Goal: Use online tool/utility: Utilize a website feature to perform a specific function

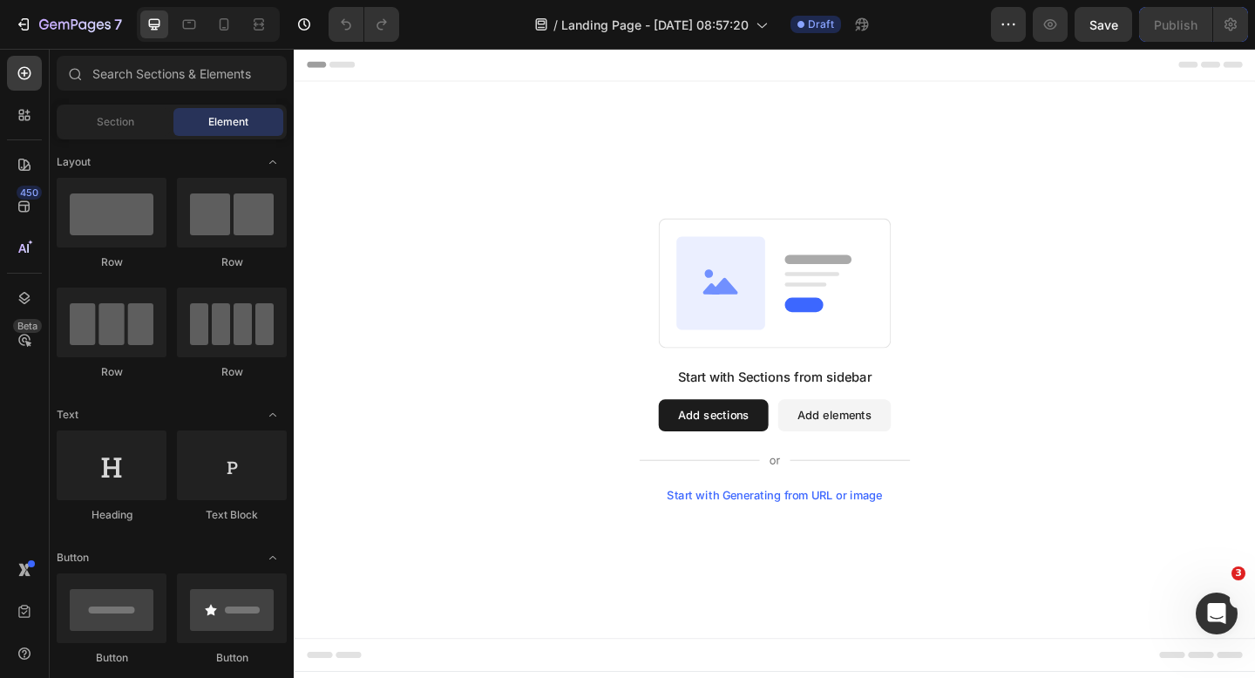
click at [804, 543] on div "Start with Sections from sidebar Add sections Add elements Start with Generatin…" at bounding box center [817, 388] width 1046 height 606
click at [812, 535] on div "Start with Generating from URL or image" at bounding box center [817, 535] width 235 height 14
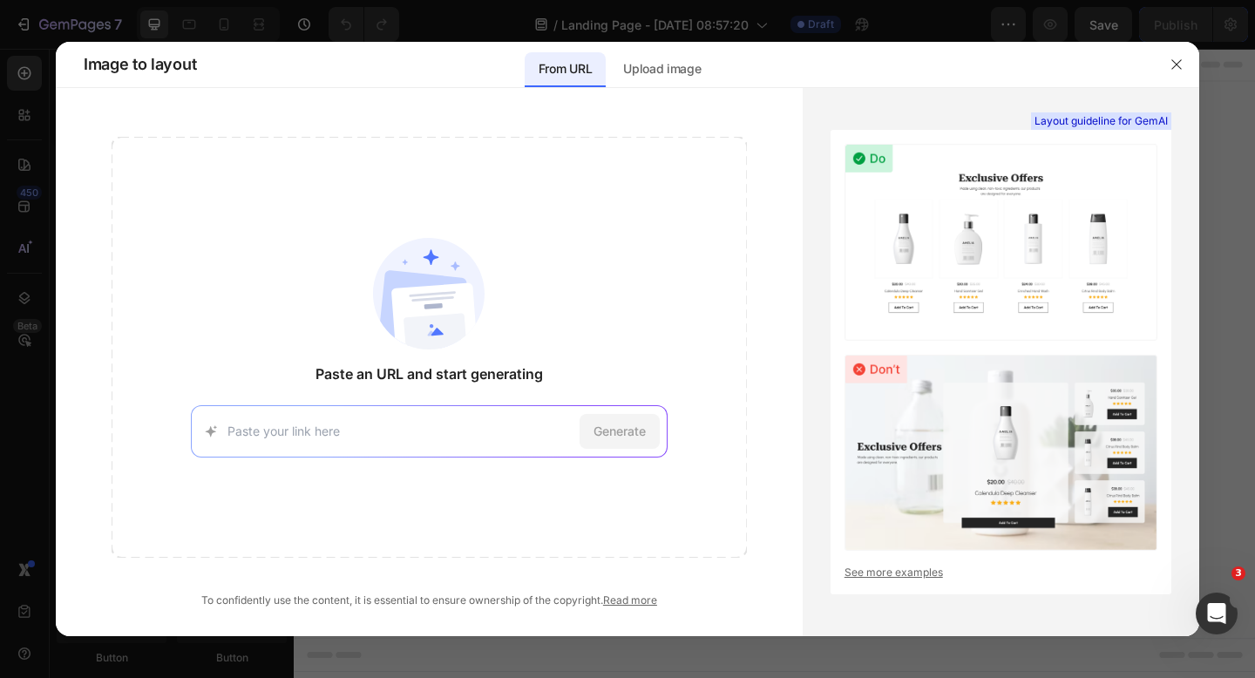
type input "https://gruns.co/pages/first-order"
click at [607, 435] on span "Generate" at bounding box center [620, 431] width 52 height 18
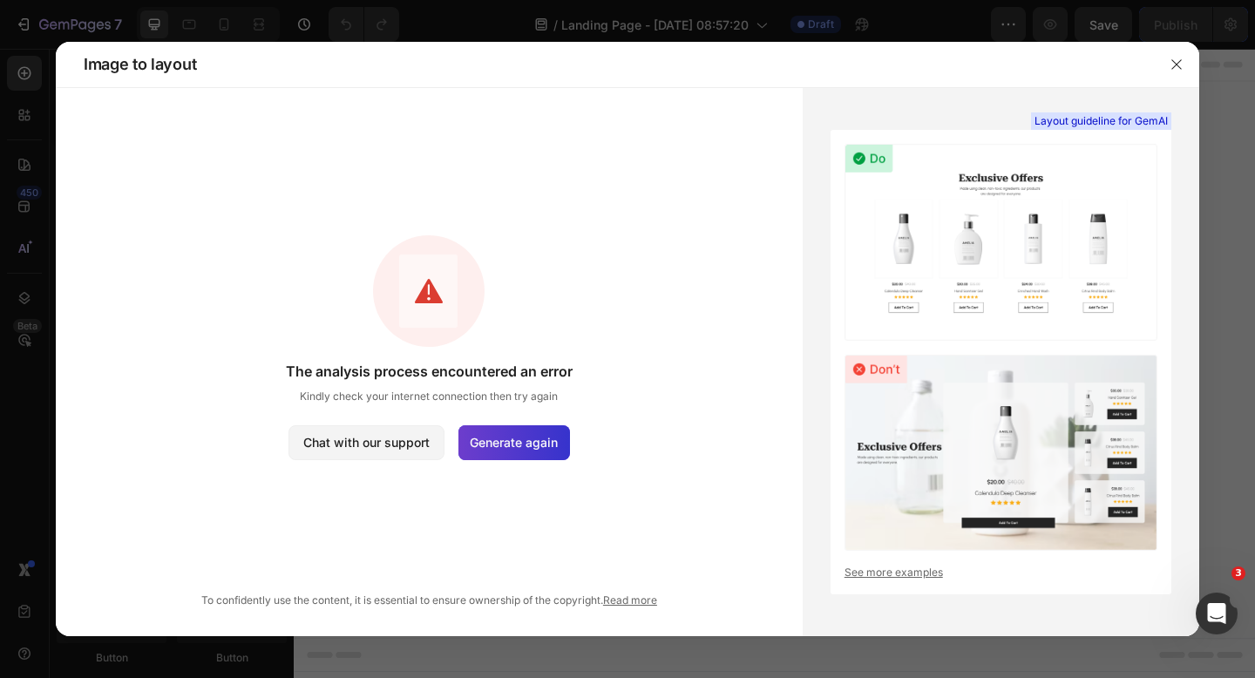
click at [523, 452] on div "Generate again" at bounding box center [515, 442] width 112 height 35
click at [1176, 68] on icon "button" at bounding box center [1177, 65] width 14 height 14
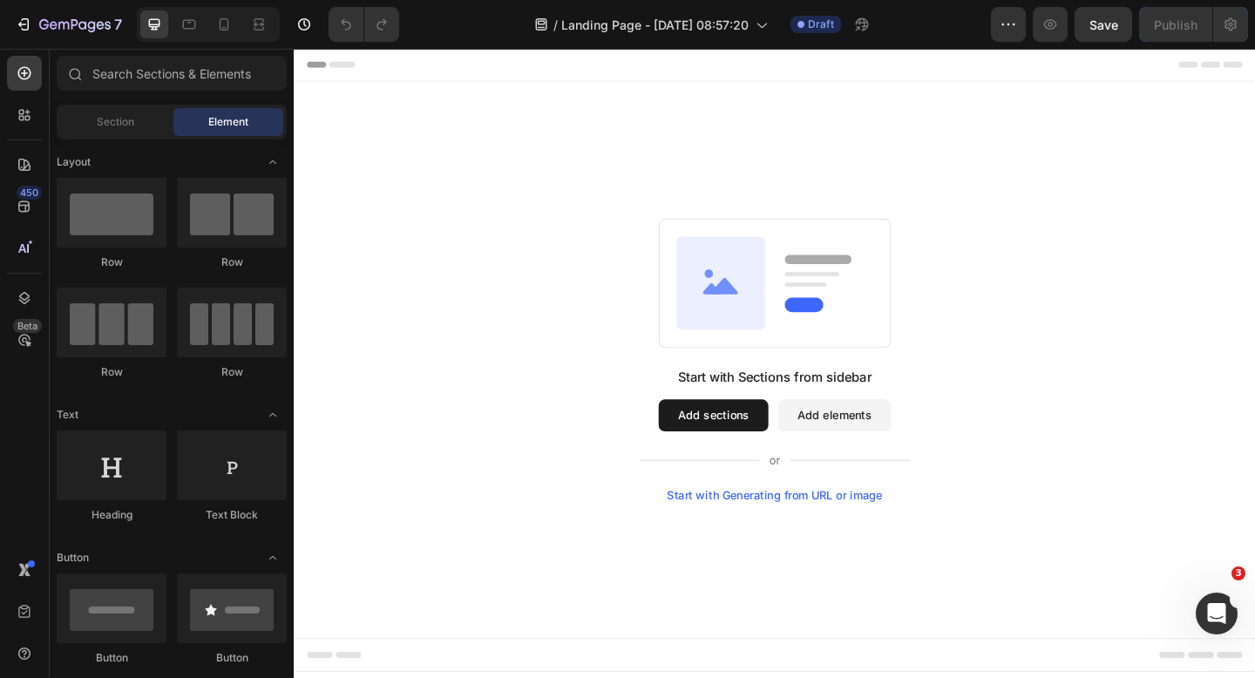
click at [738, 537] on div "Start with Generating from URL or image" at bounding box center [817, 535] width 235 height 14
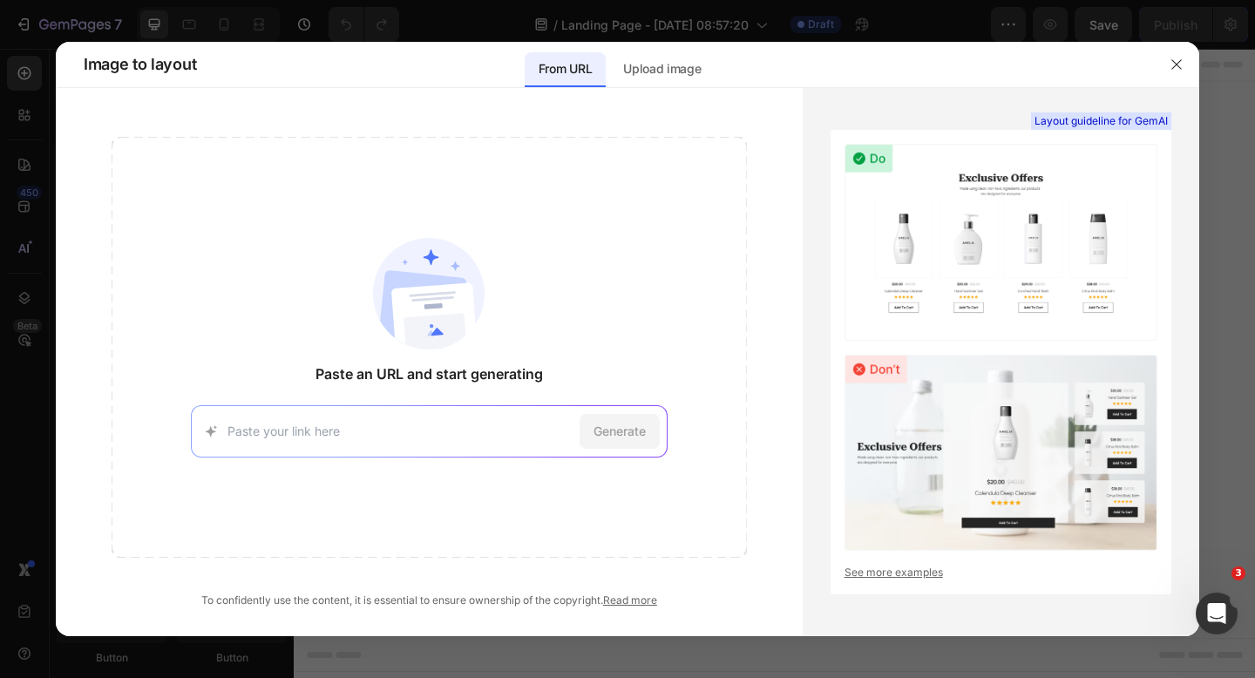
click at [498, 412] on div "Generate" at bounding box center [429, 431] width 477 height 52
click at [516, 432] on input at bounding box center [400, 431] width 345 height 18
paste input "https://gruns.co/pages/first-order"
type input "https://gruns.co/pages/first-order"
click at [616, 430] on span "Generate" at bounding box center [620, 431] width 52 height 18
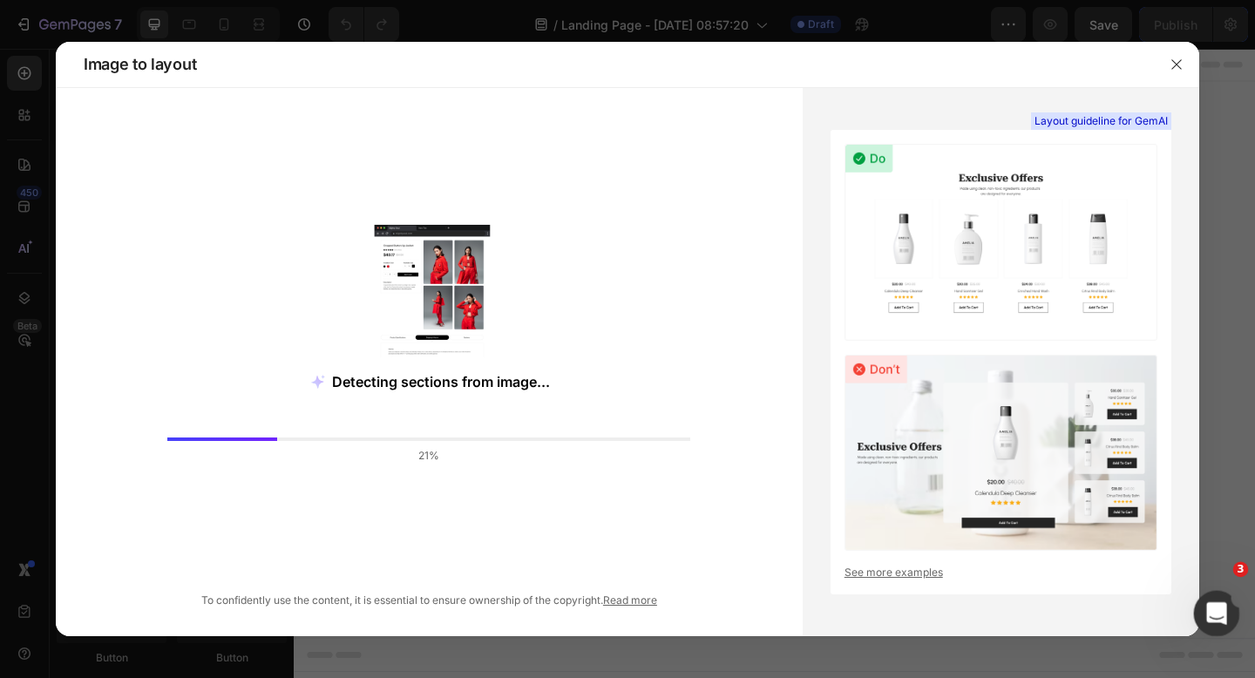
click at [1194, 609] on html at bounding box center [1215, 611] width 42 height 42
click at [1208, 611] on icon "Open Intercom Messenger" at bounding box center [1215, 611] width 29 height 29
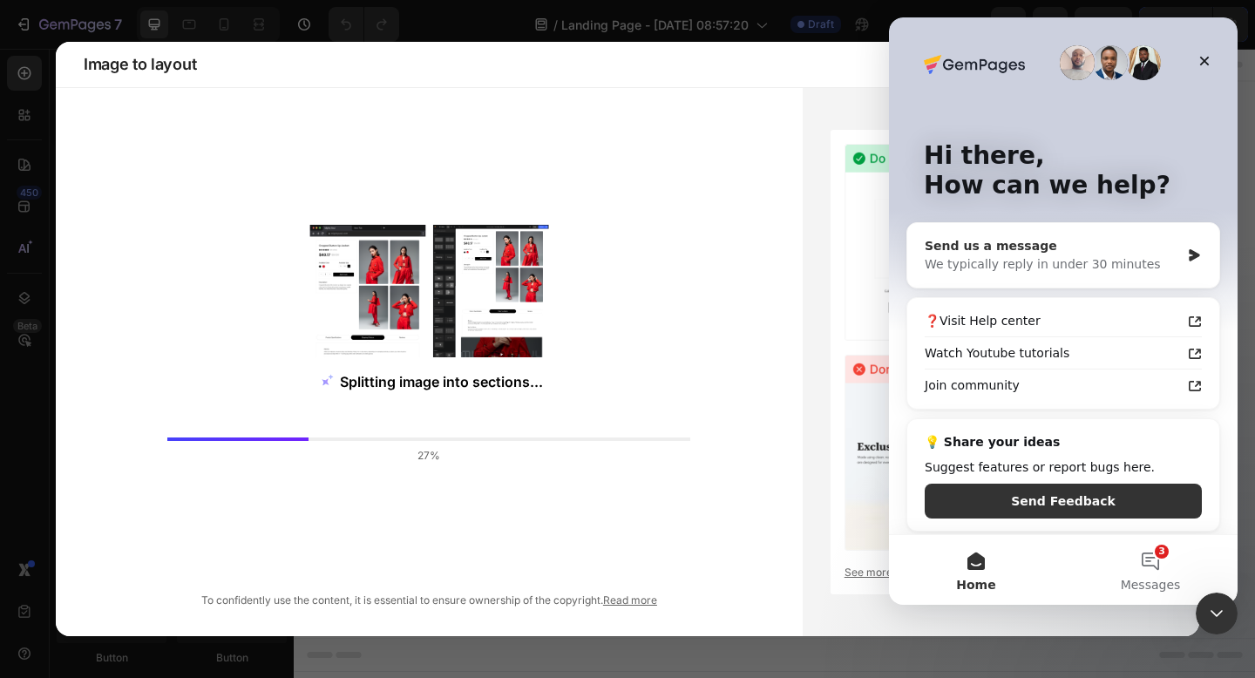
click at [1022, 268] on div "We typically reply in under 30 minutes" at bounding box center [1052, 264] width 255 height 18
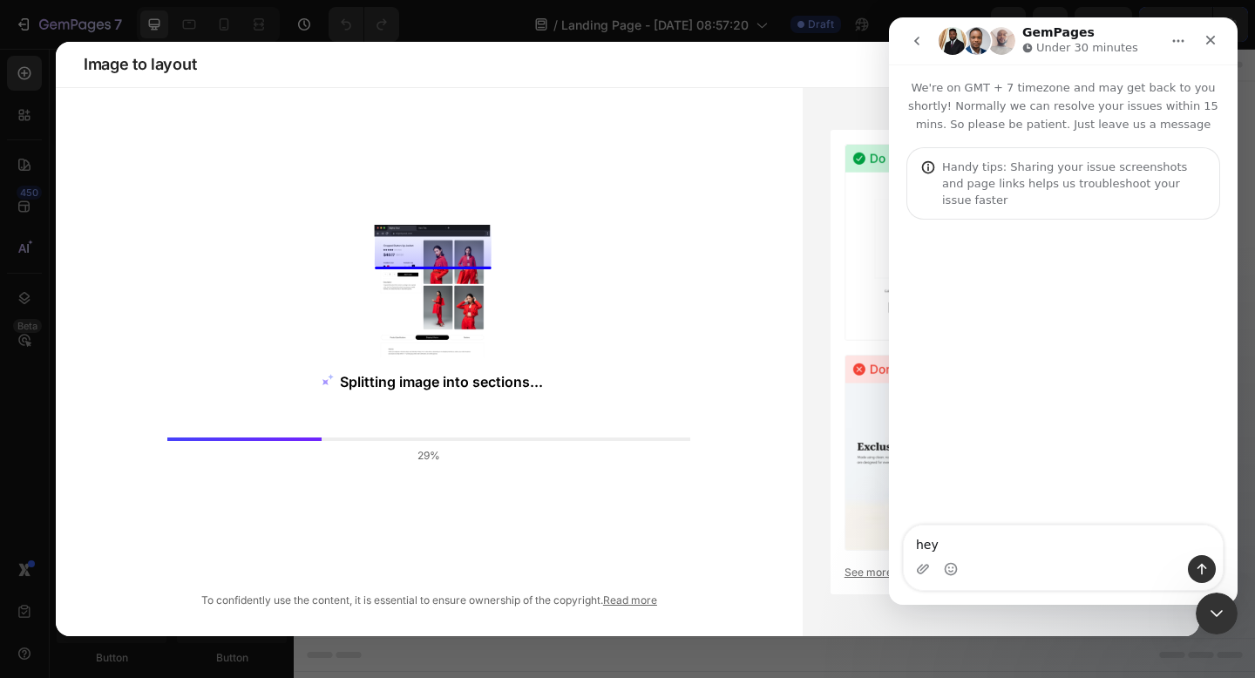
type textarea "hey"
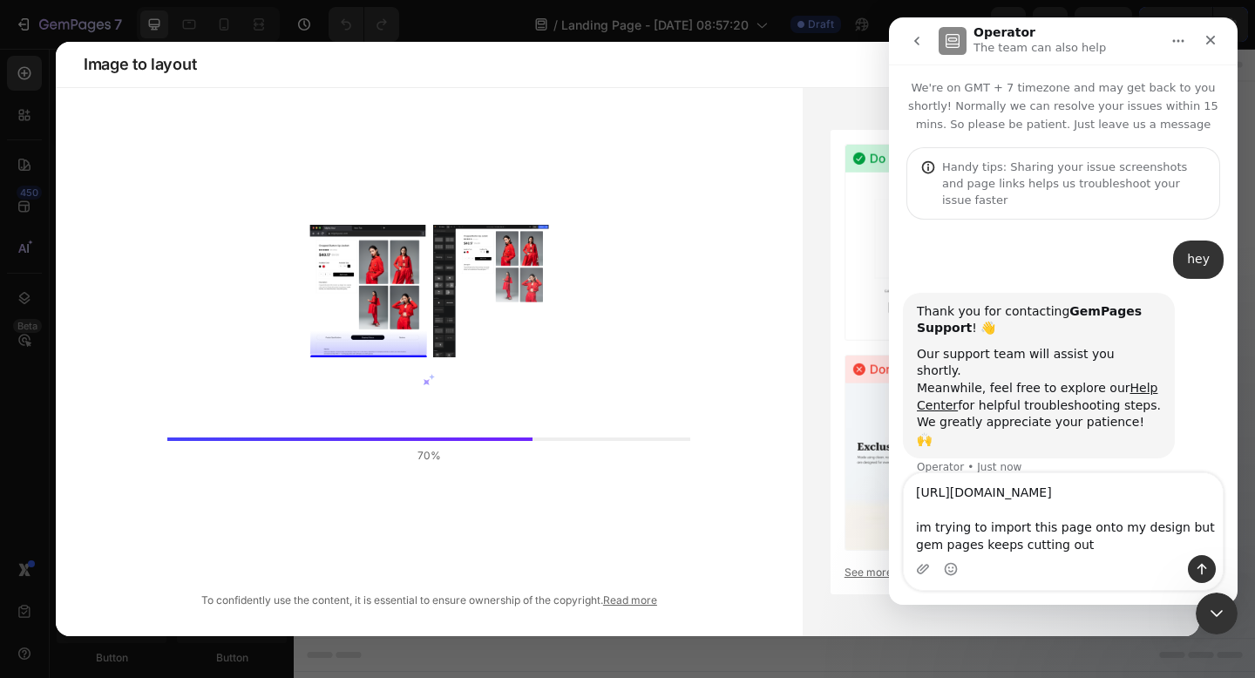
type textarea "https://gruns.co/pages/first-order im trying to import this page onto my design…"
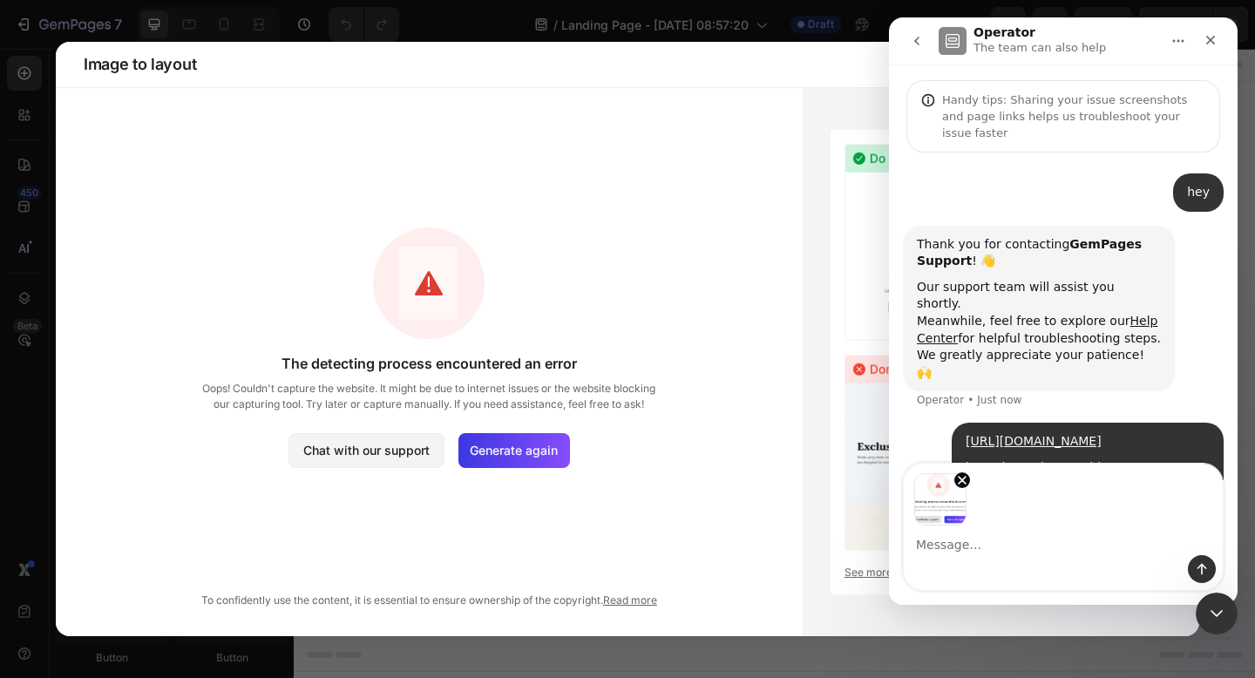
scroll to position [76, 0]
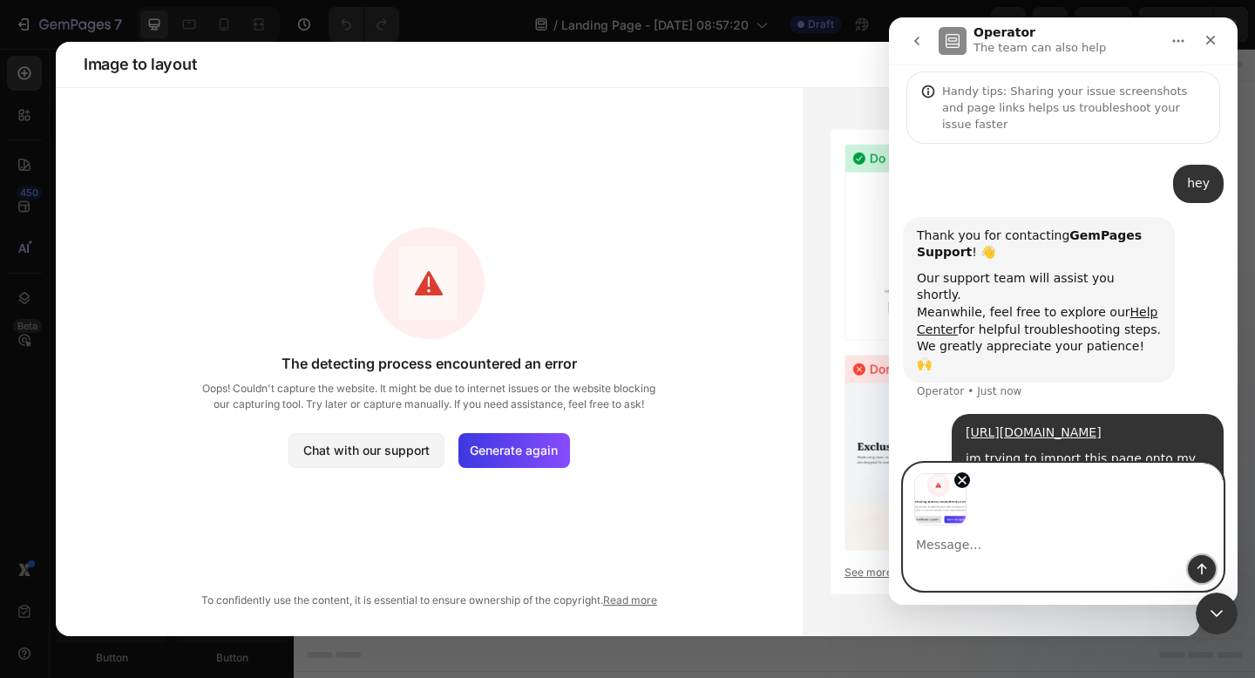
click at [1197, 567] on icon "Send a message…" at bounding box center [1202, 569] width 14 height 14
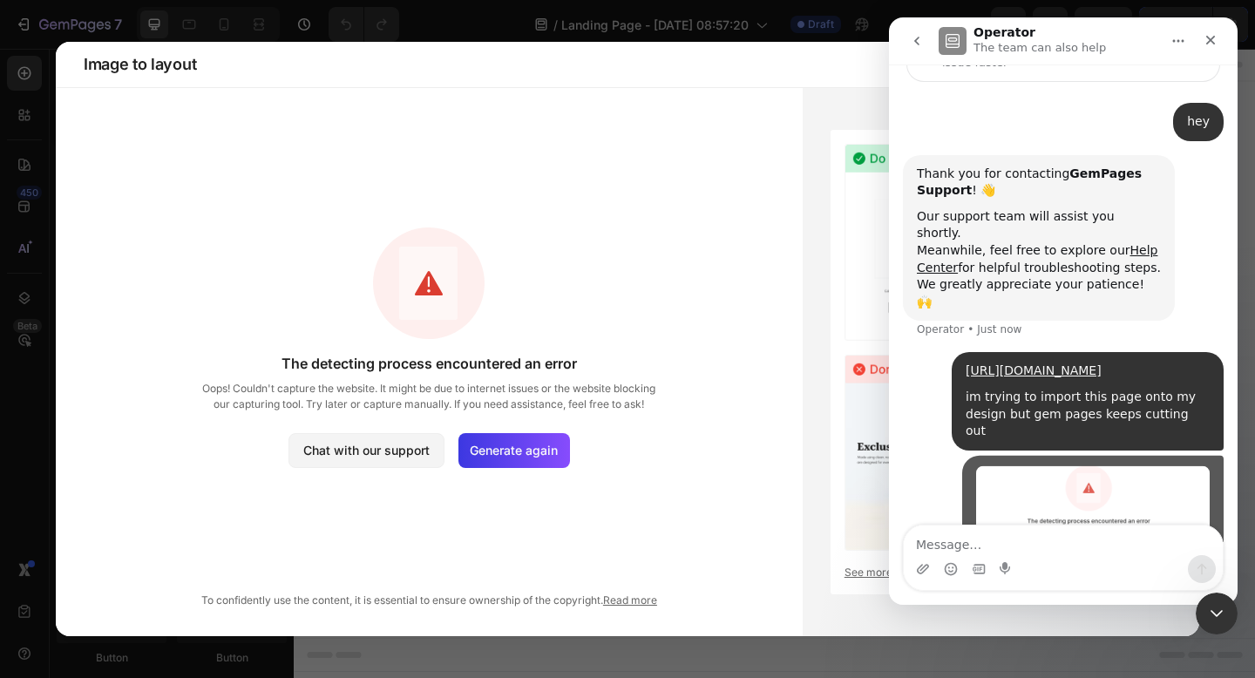
scroll to position [138, 0]
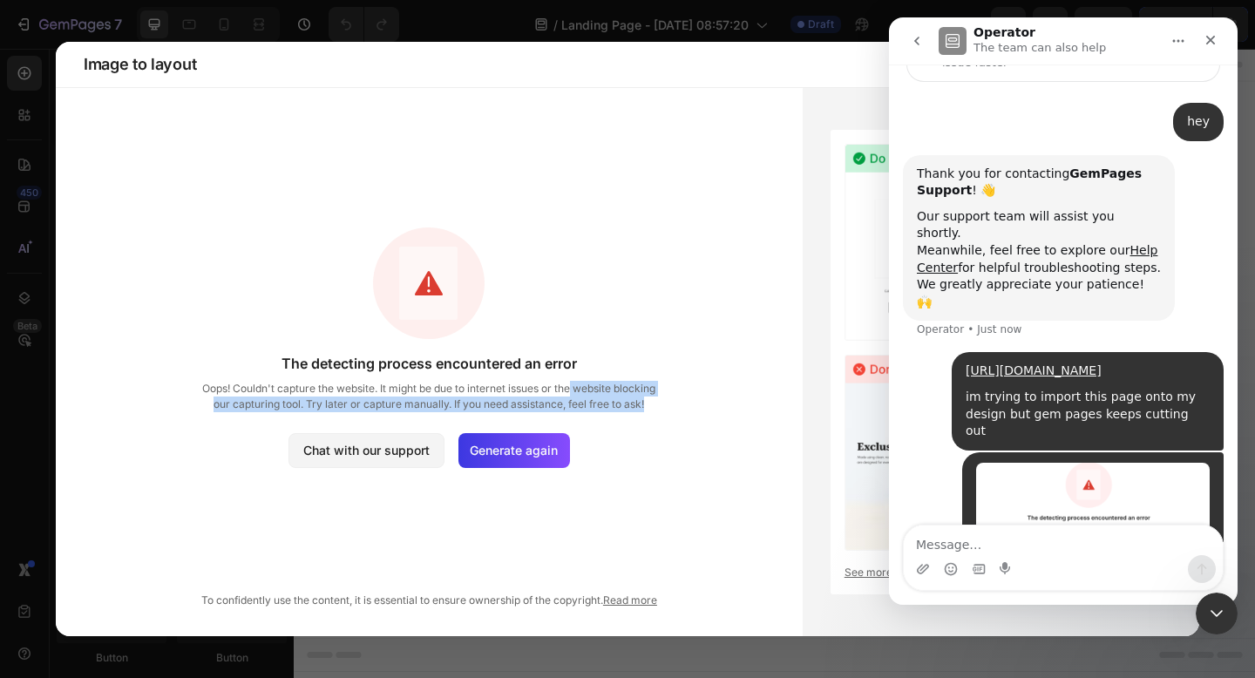
drag, startPoint x: 573, startPoint y: 393, endPoint x: 718, endPoint y: 405, distance: 146.0
click at [718, 405] on div "The detecting process encountered an error Oops! Couldn't capture the website. …" at bounding box center [430, 347] width 636 height 421
drag, startPoint x: 693, startPoint y: 398, endPoint x: 443, endPoint y: 407, distance: 250.4
click at [443, 407] on div "The detecting process encountered an error Oops! Couldn't capture the website. …" at bounding box center [430, 347] width 636 height 421
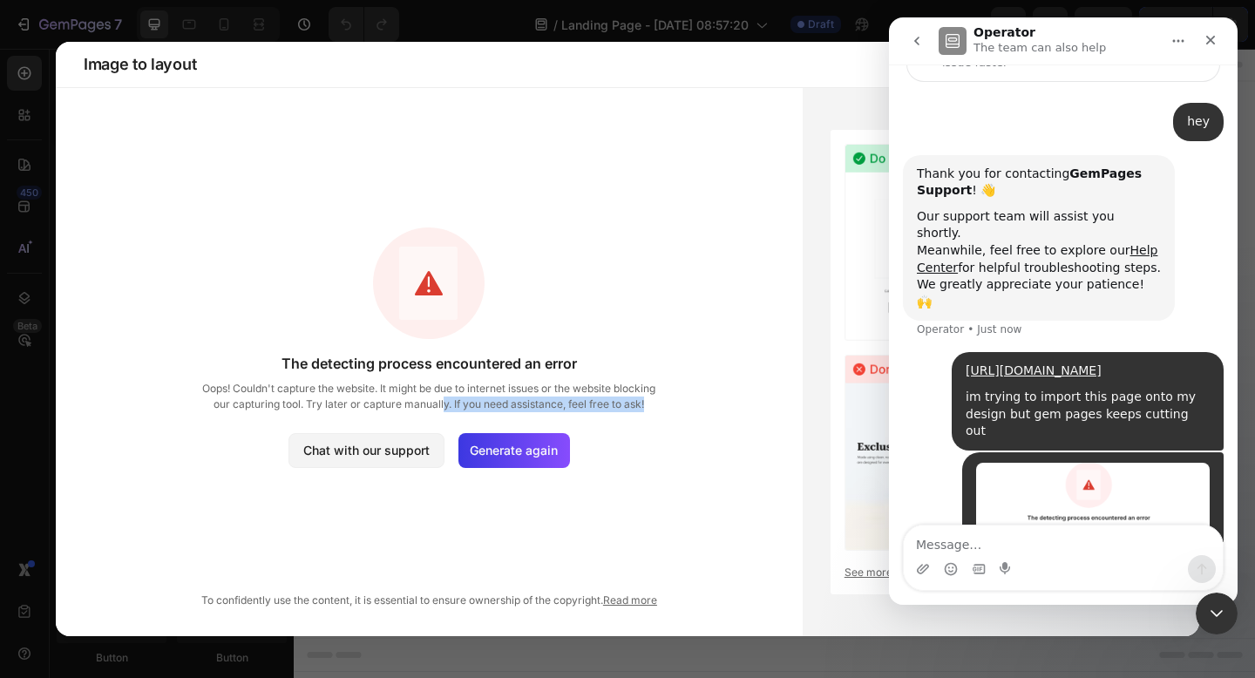
click at [443, 407] on span "Oops! Couldn't capture the website. It might be due to internet issues or the w…" at bounding box center [429, 396] width 462 height 31
click at [810, 126] on div "Layout guideline for GemAI See more examples" at bounding box center [1001, 362] width 397 height 548
click at [1211, 38] on icon "Close" at bounding box center [1212, 41] width 10 height 10
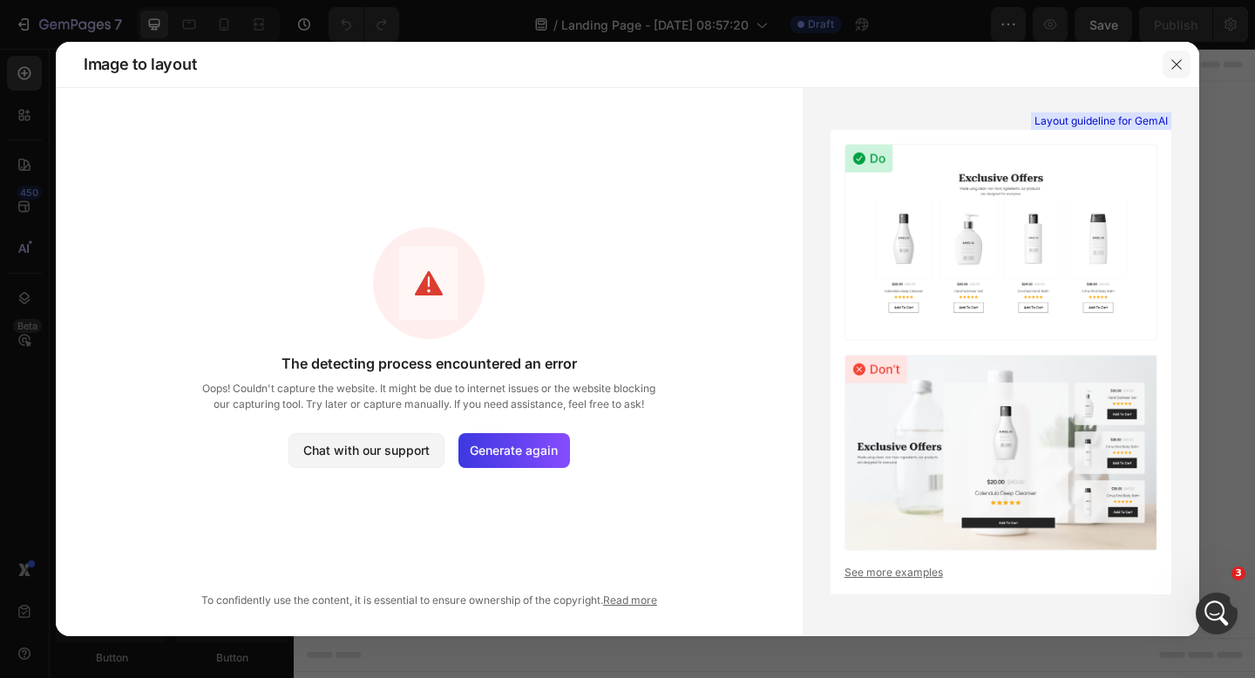
click at [1175, 67] on icon "button" at bounding box center [1177, 65] width 14 height 14
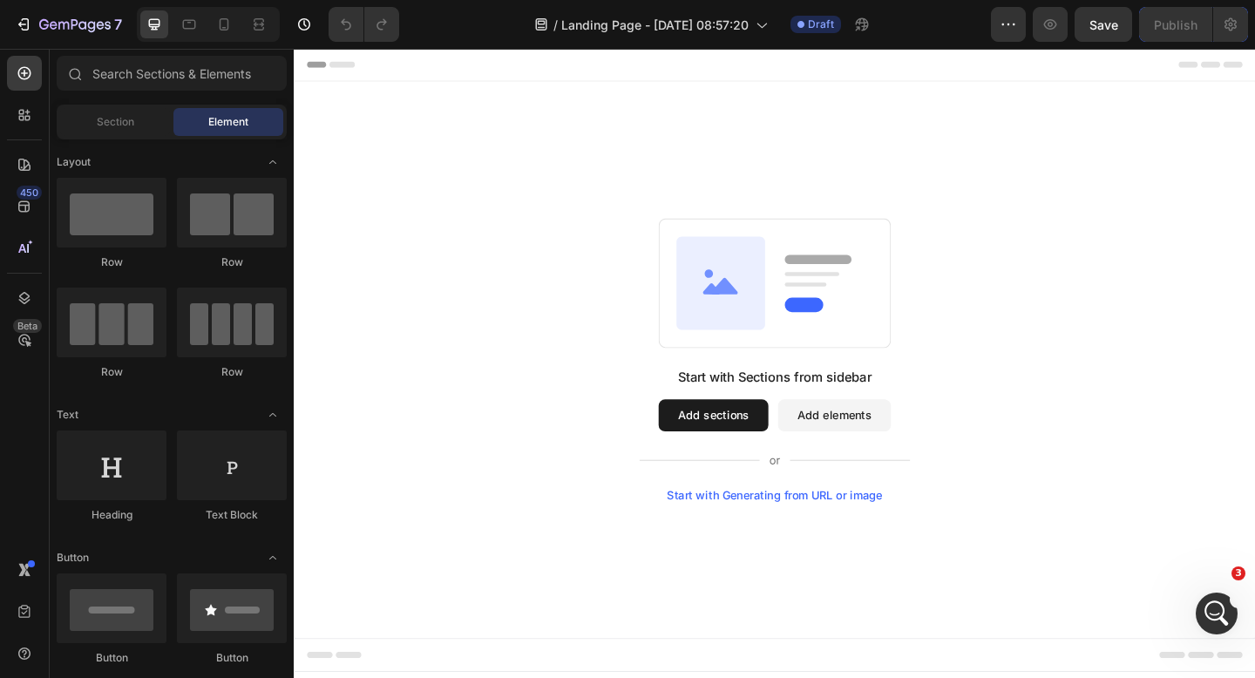
click at [1165, 115] on div "Start with Sections from sidebar Add sections Add elements Start with Generatin…" at bounding box center [817, 388] width 1046 height 606
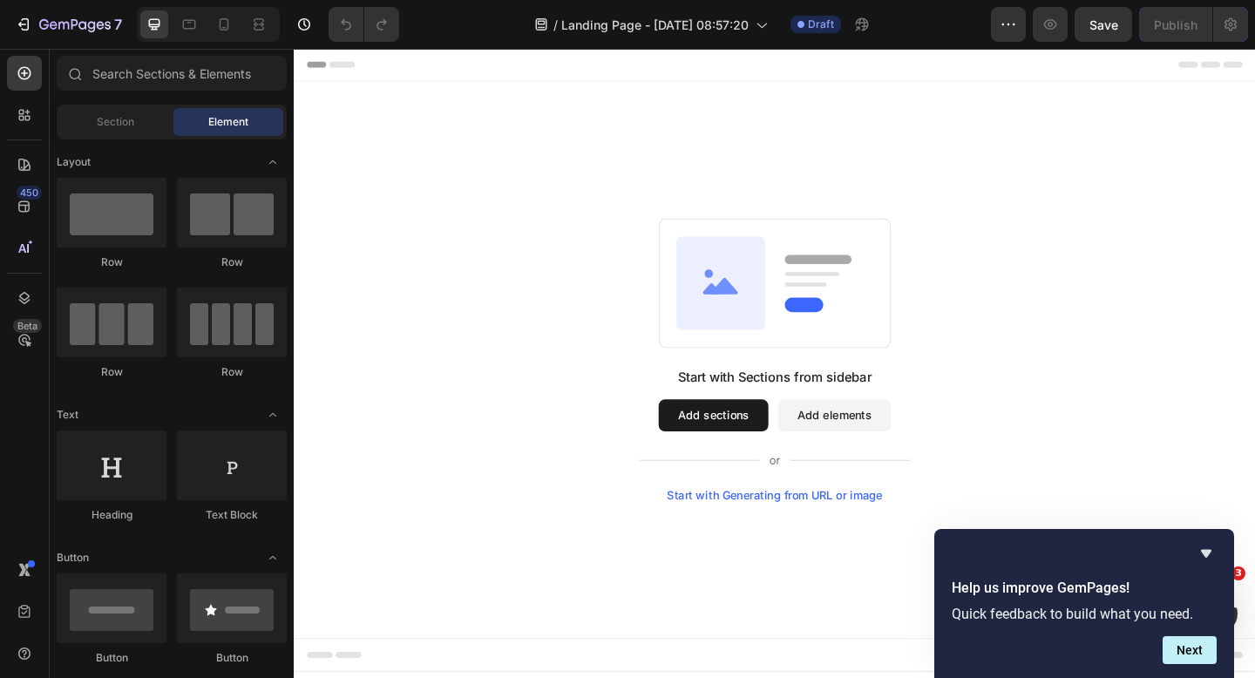
click at [778, 527] on div "Start with Sections from sidebar Add sections Add elements Start with Generatin…" at bounding box center [817, 469] width 295 height 146
click at [772, 536] on div "Start with Generating from URL or image" at bounding box center [817, 535] width 235 height 14
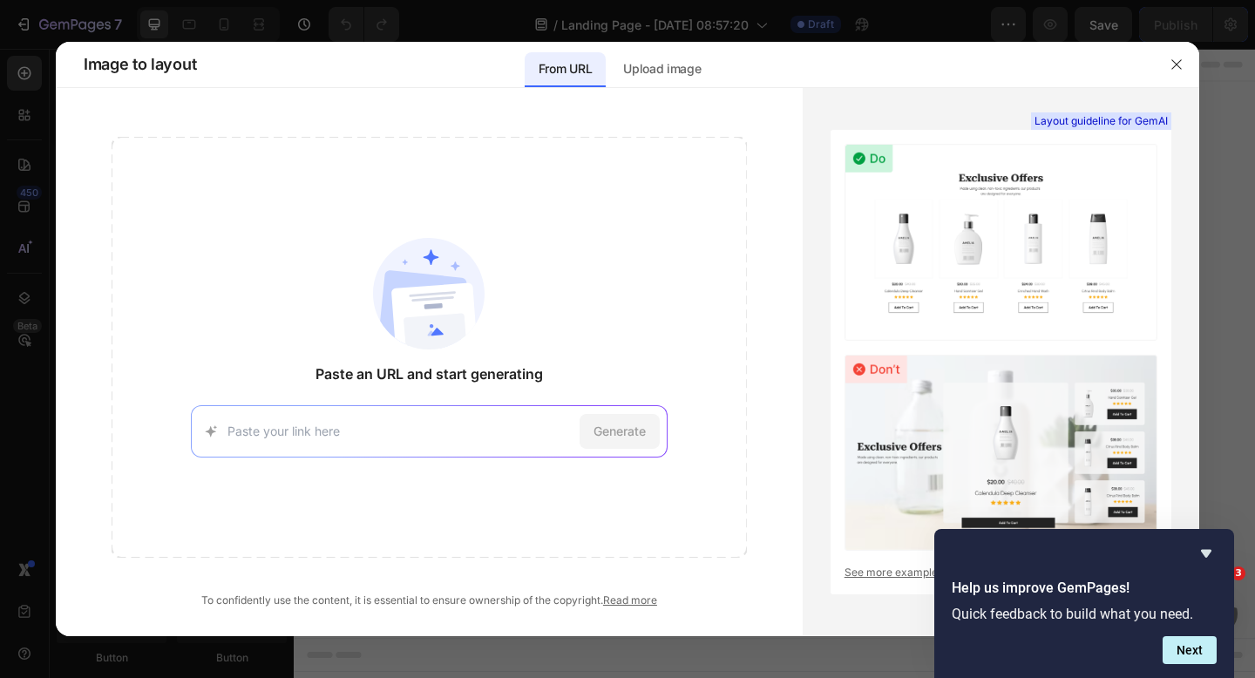
click at [432, 439] on input at bounding box center [400, 431] width 345 height 18
type input "[URL][DOMAIN_NAME]"
click at [648, 429] on div "Generate" at bounding box center [620, 431] width 80 height 35
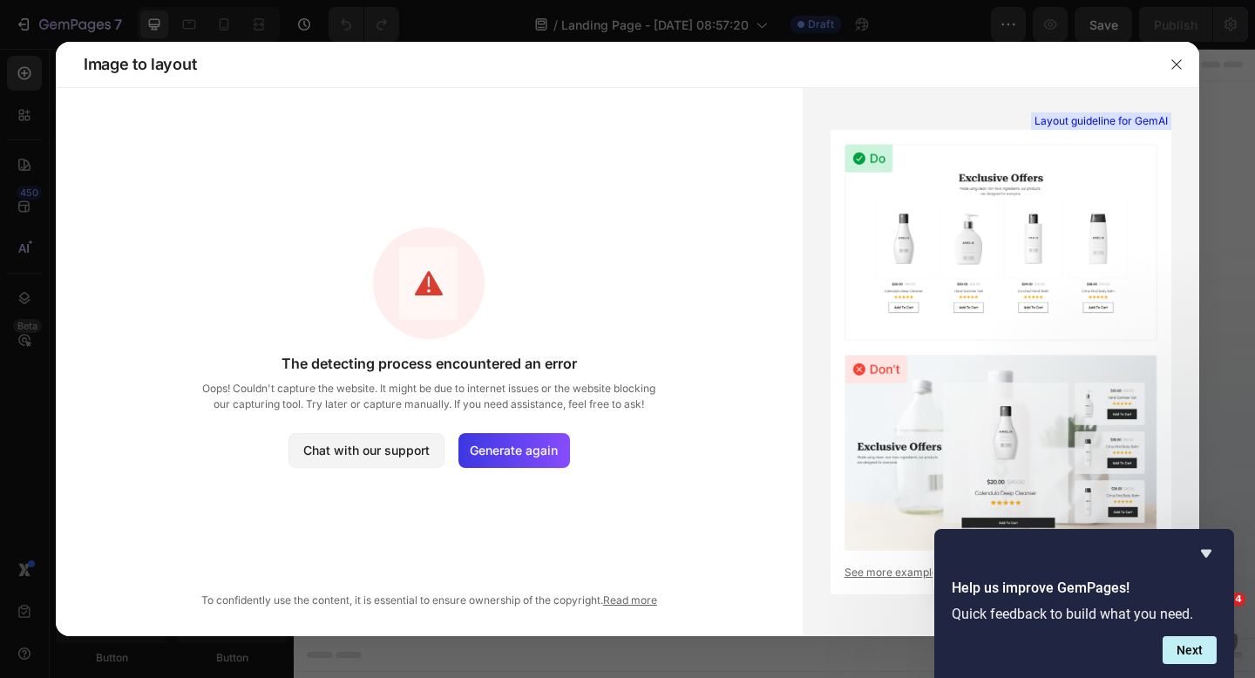
scroll to position [1469, 0]
click at [1206, 547] on icon "Hide survey" at bounding box center [1206, 553] width 21 height 21
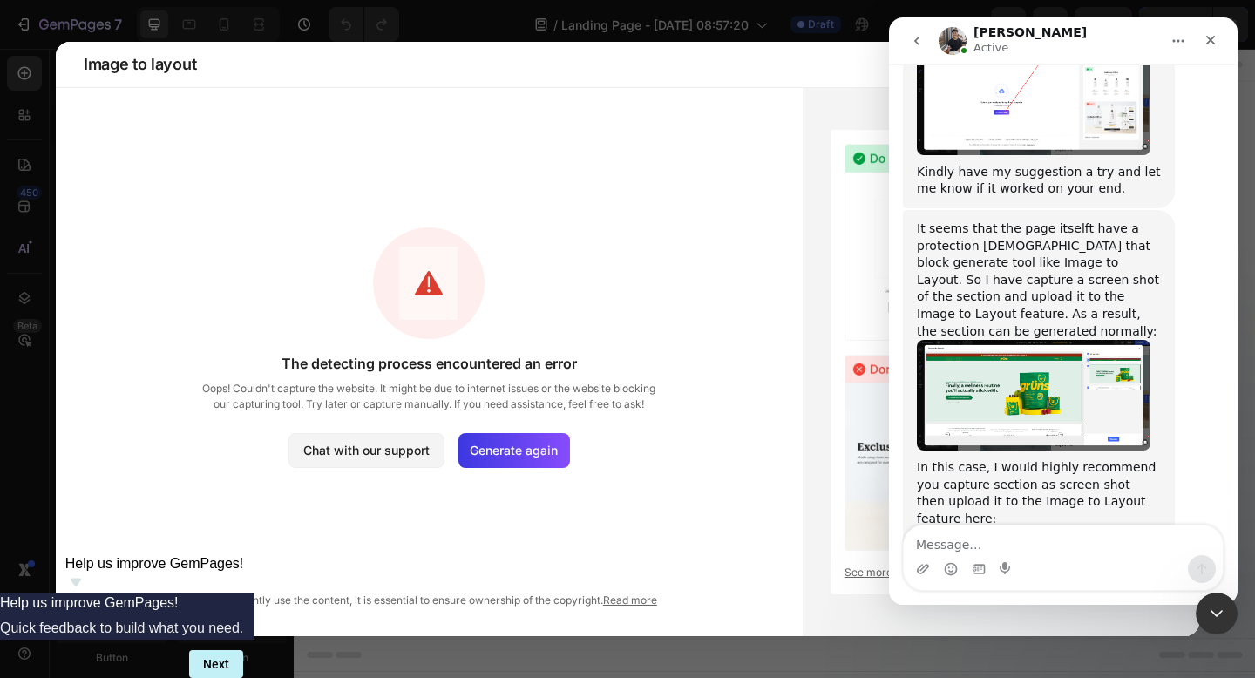
scroll to position [1498, 0]
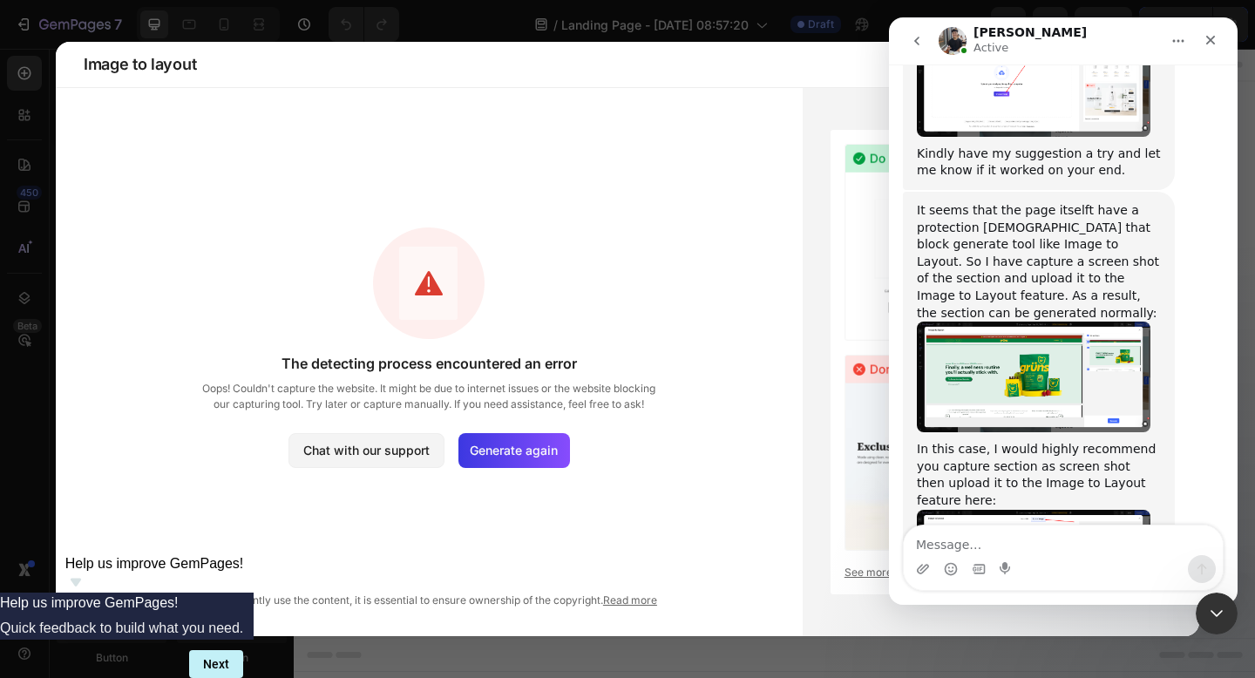
click at [975, 510] on img "Tony says…" at bounding box center [1034, 566] width 234 height 112
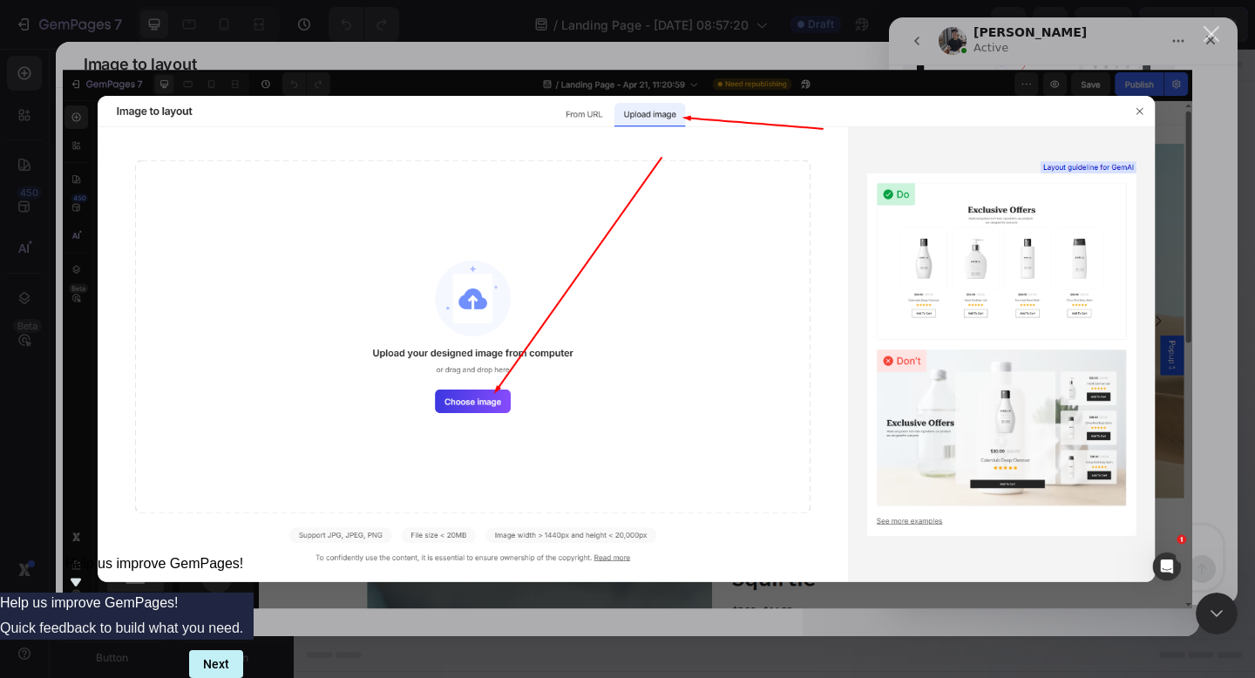
scroll to position [0, 0]
click at [1201, 265] on div "Intercom messenger" at bounding box center [627, 339] width 1255 height 678
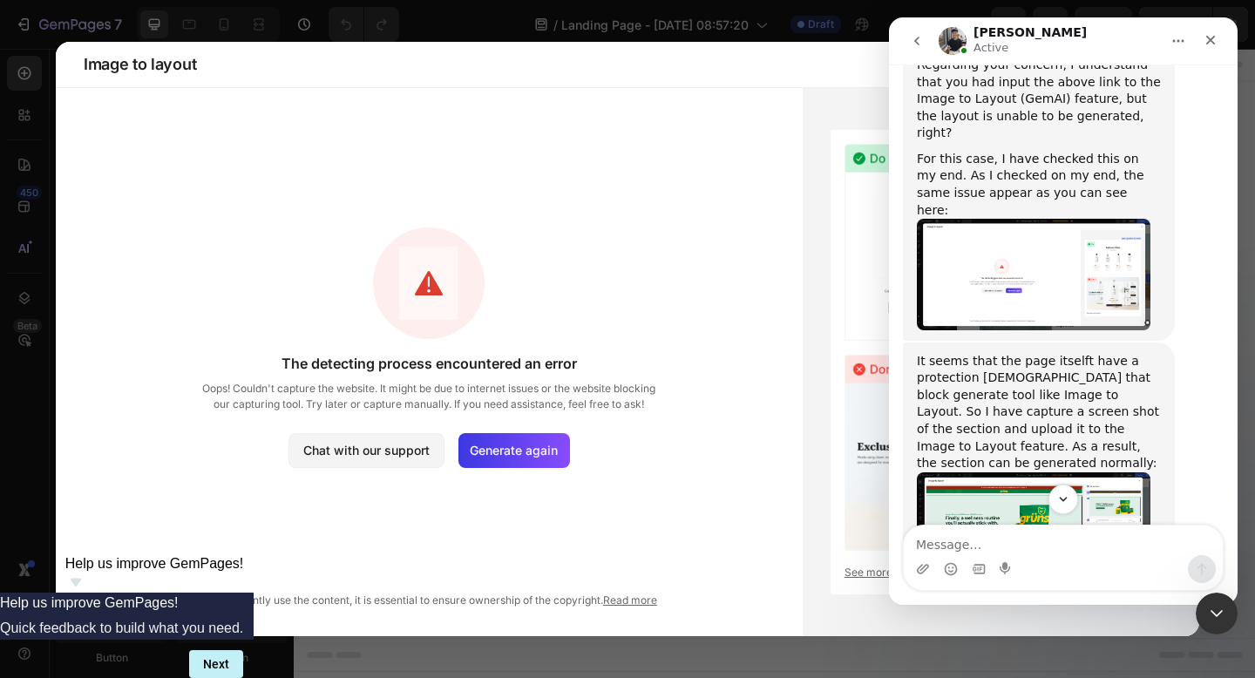
scroll to position [841, 0]
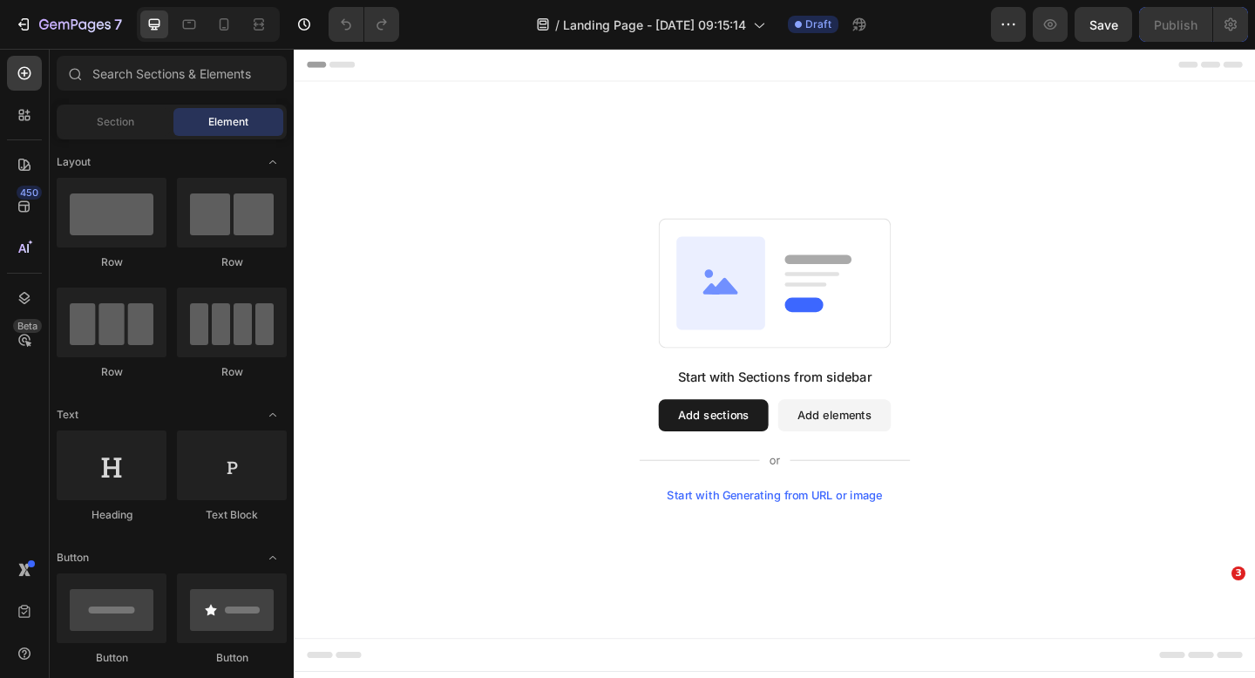
click at [800, 550] on div "Start with Sections from sidebar Add sections Add elements Start with Generatin…" at bounding box center [817, 388] width 1046 height 606
click at [801, 540] on div "Start with Generating from URL or image" at bounding box center [817, 535] width 235 height 14
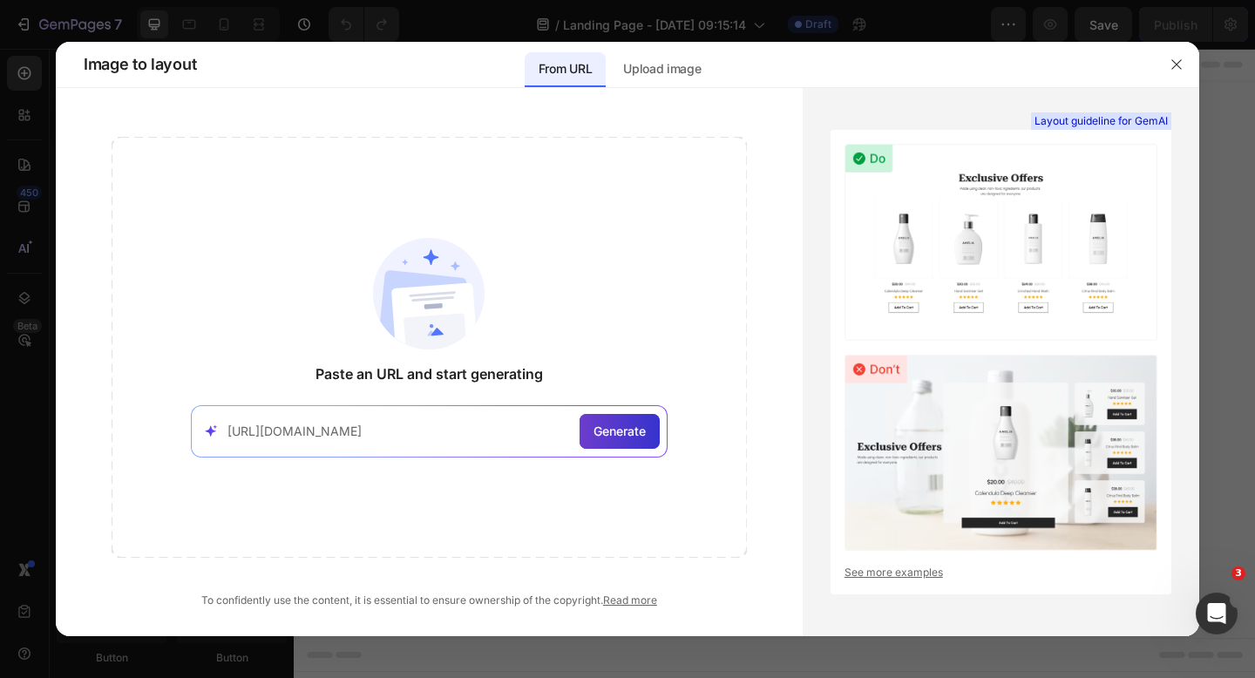
type input "[URL][DOMAIN_NAME]"
click at [600, 418] on div "Generate" at bounding box center [620, 431] width 80 height 35
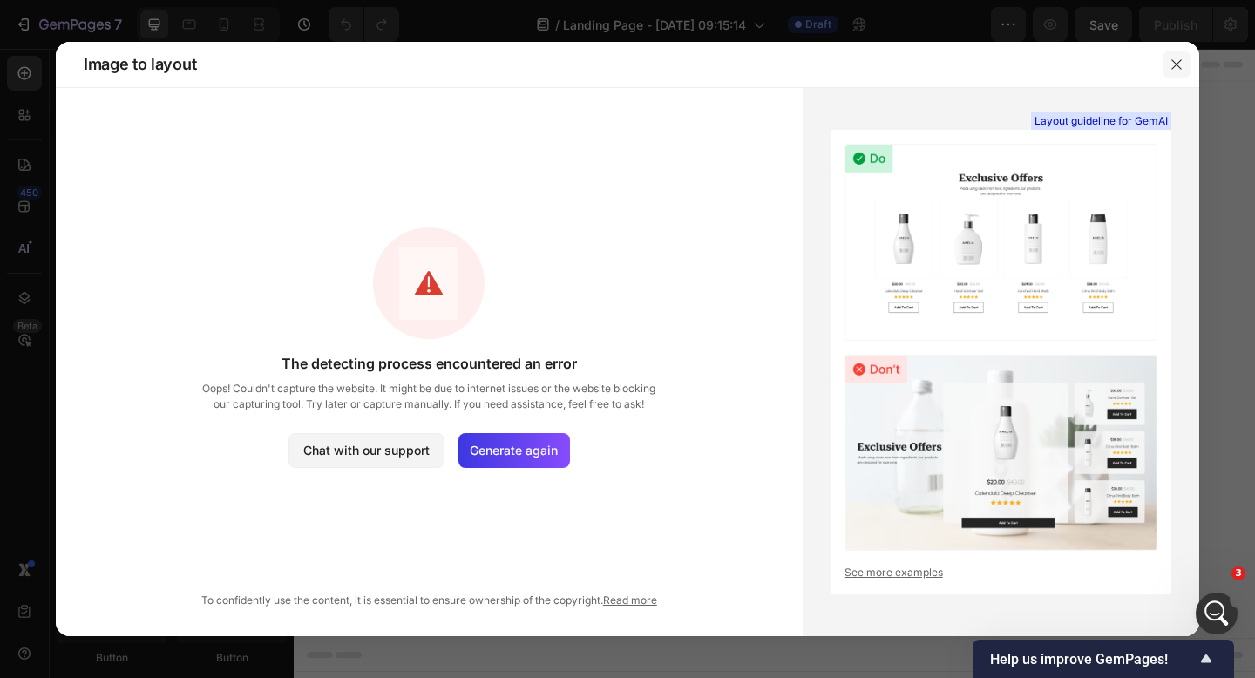
click at [1167, 55] on button "button" at bounding box center [1177, 65] width 28 height 28
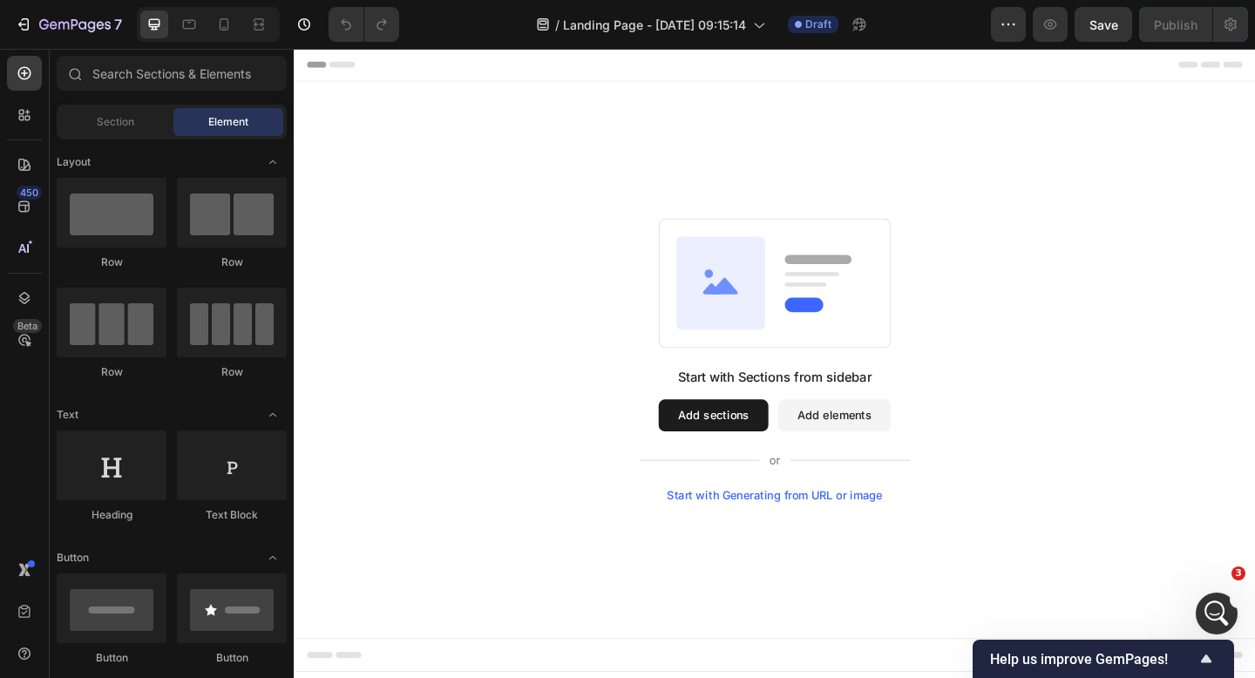
click at [842, 534] on div "Start with Generating from URL or image" at bounding box center [817, 535] width 235 height 14
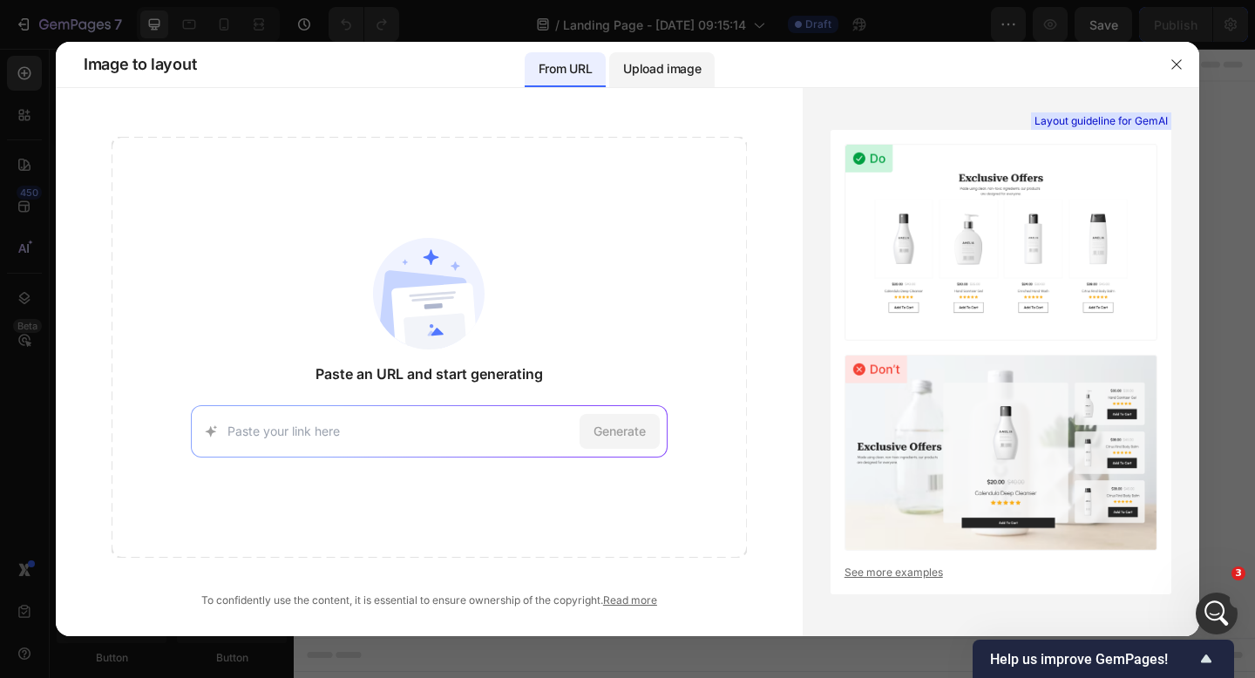
click at [631, 65] on p "Upload image" at bounding box center [662, 68] width 78 height 21
